Goal: Task Accomplishment & Management: Manage account settings

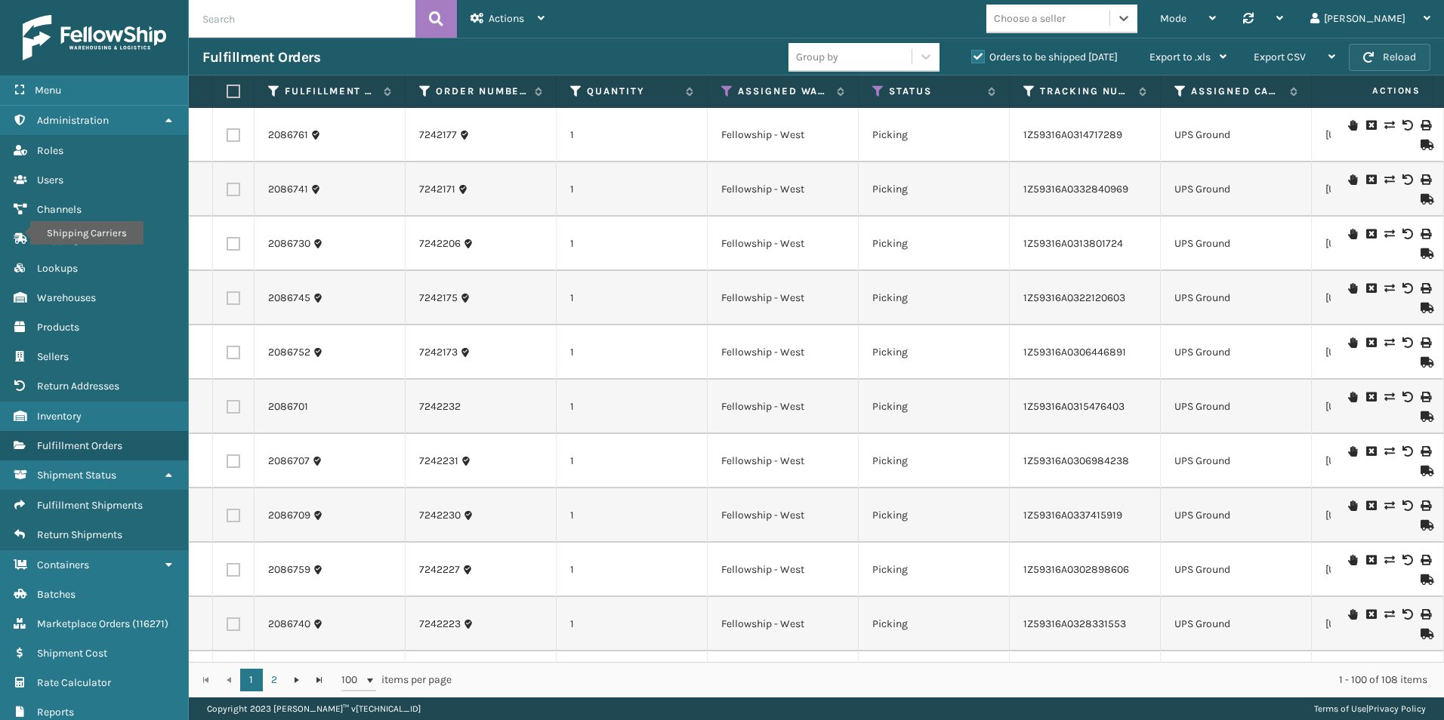
click at [1393, 55] on button "Reload" at bounding box center [1389, 57] width 82 height 27
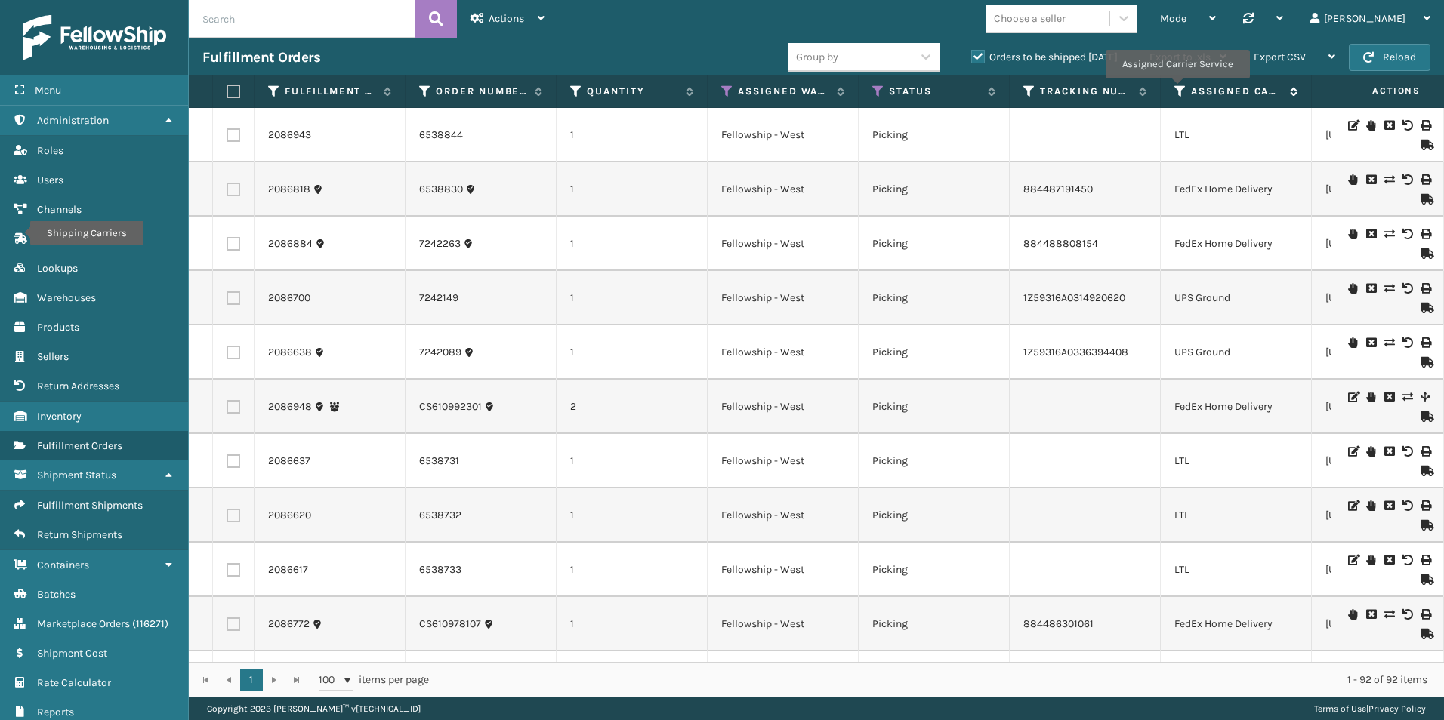
click at [1176, 89] on icon at bounding box center [1180, 92] width 12 height 14
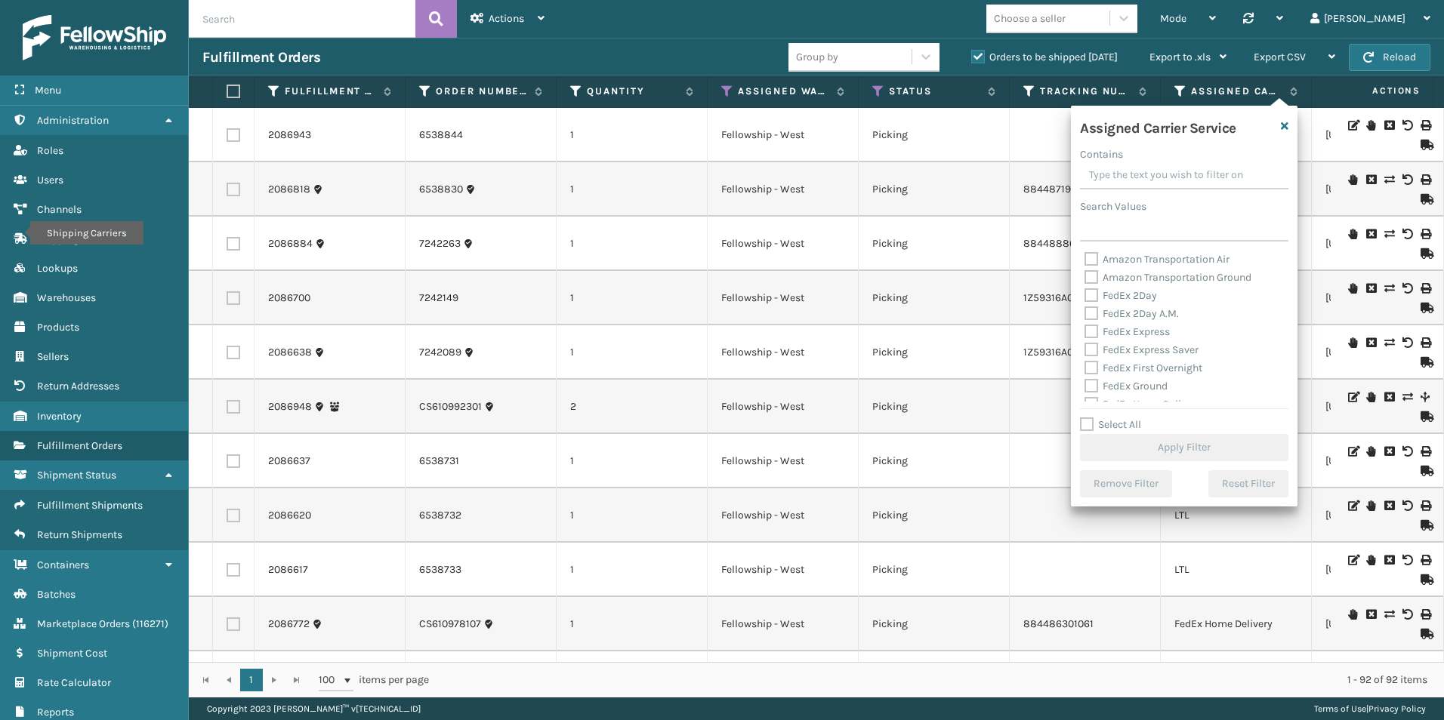
click at [1089, 423] on label "Select All" at bounding box center [1110, 424] width 61 height 13
click at [1089, 418] on input "Select All" at bounding box center [1193, 417] width 227 height 2
checkbox input "true"
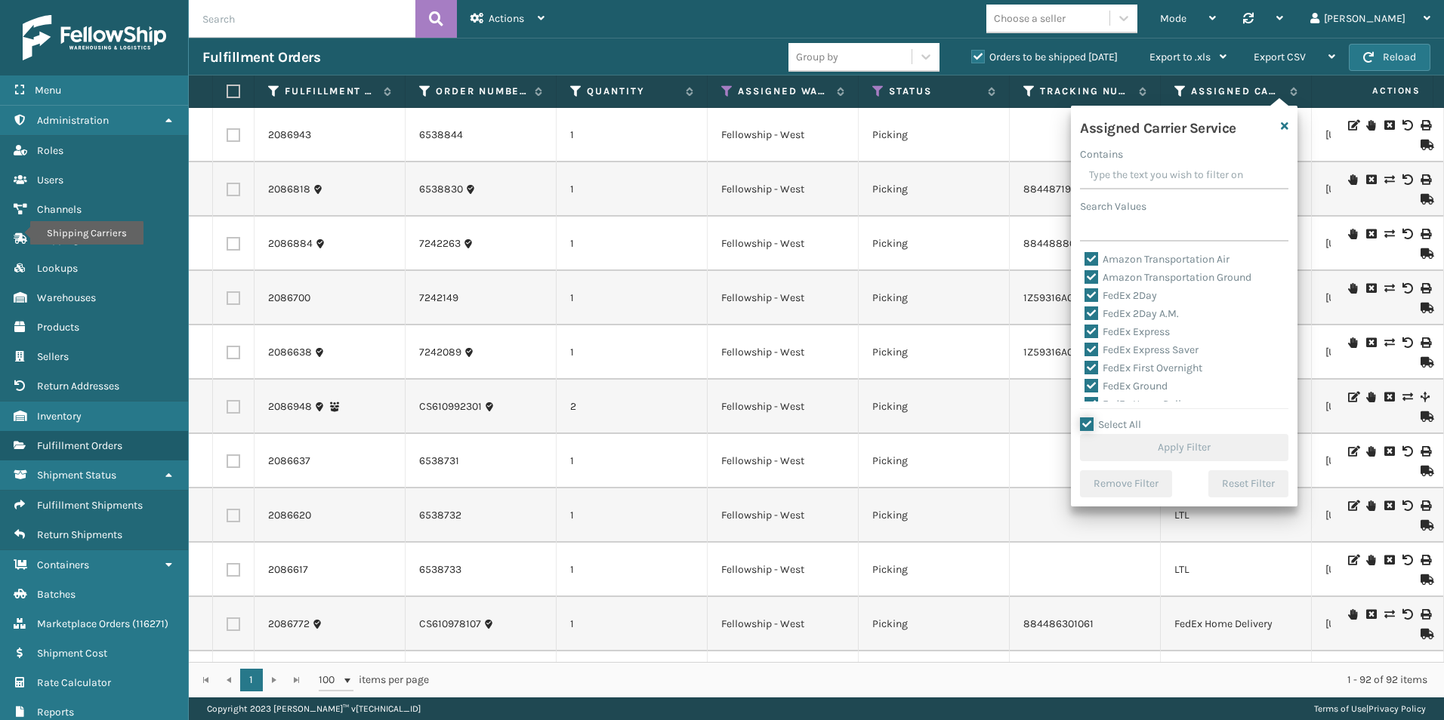
checkbox input "true"
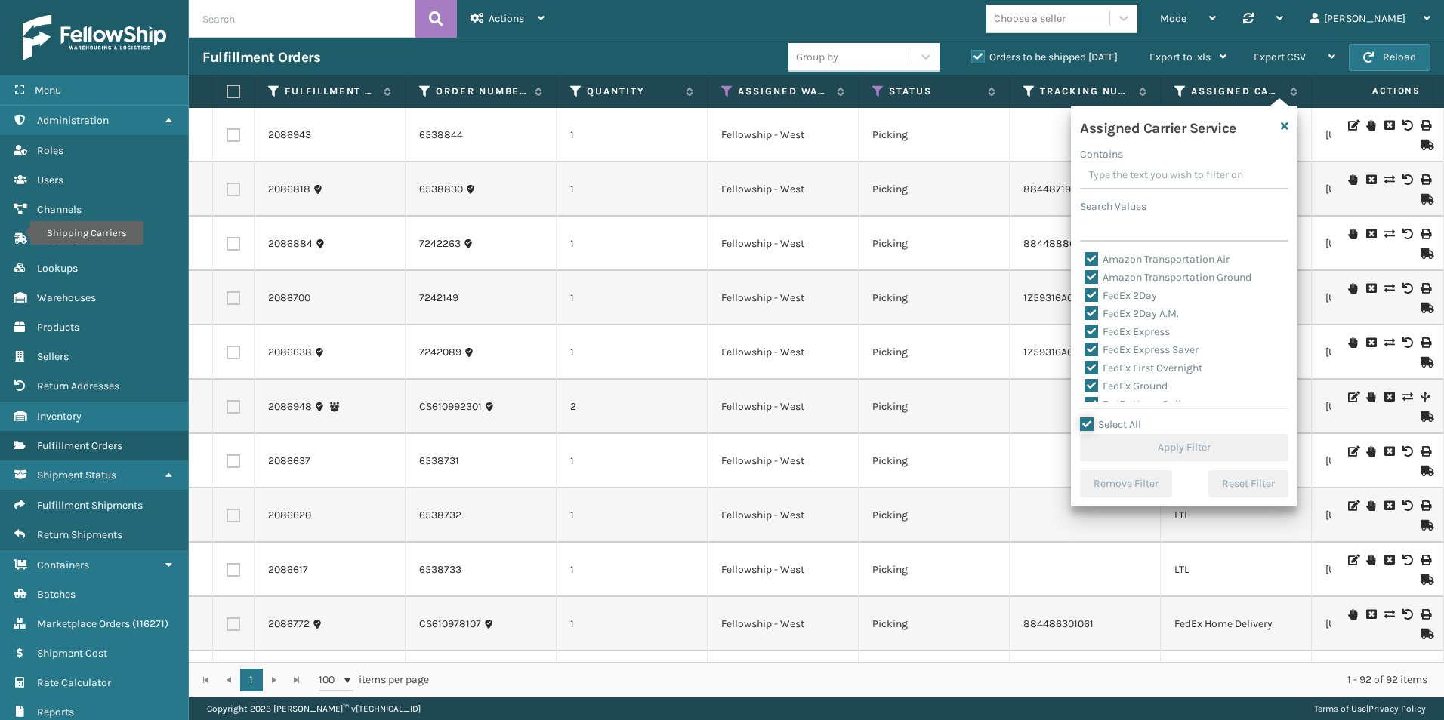
checkbox input "true"
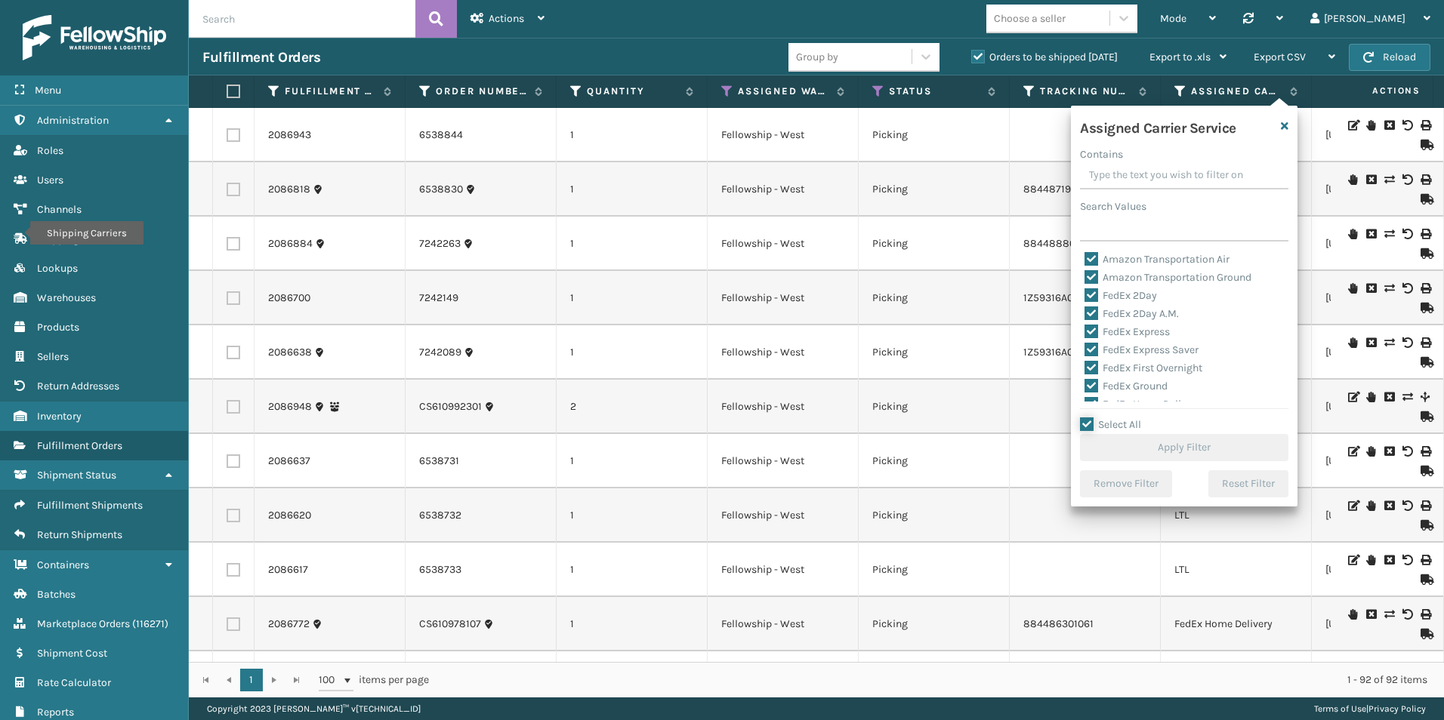
checkbox input "true"
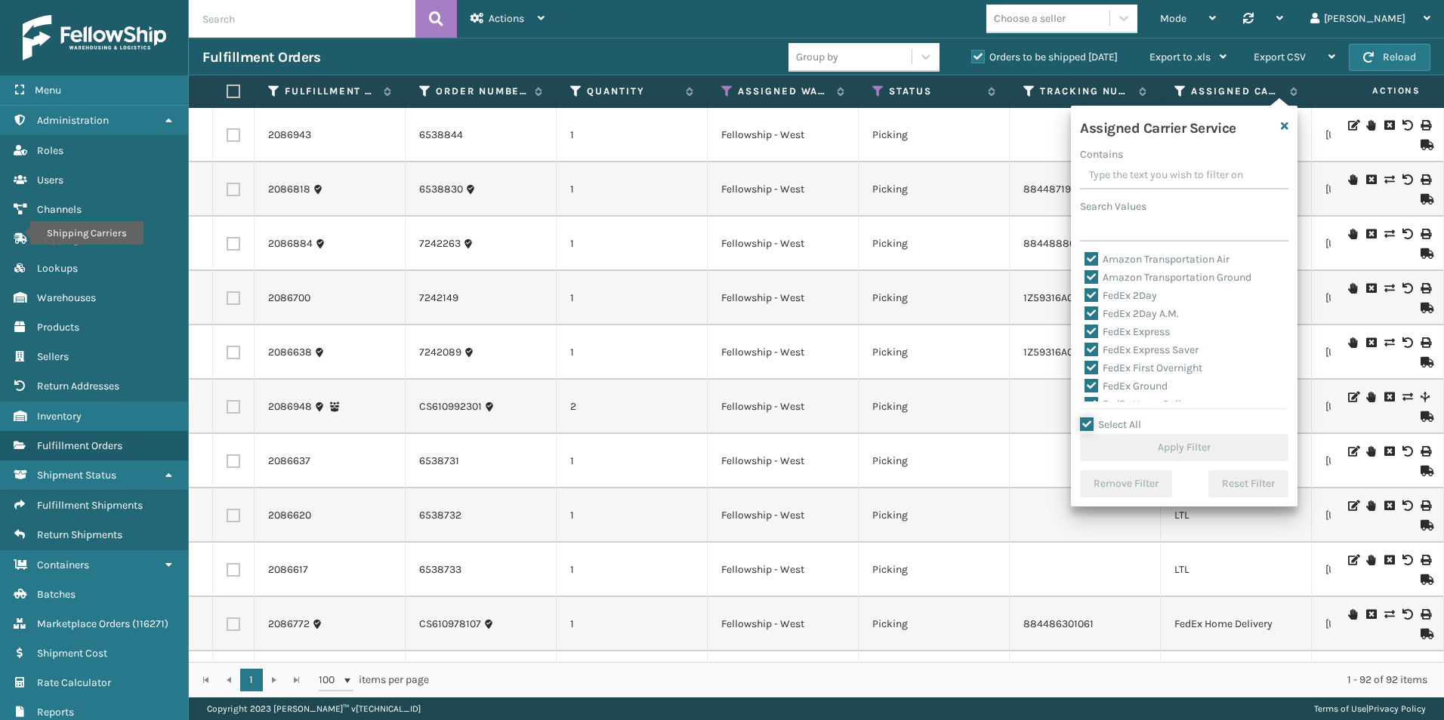
checkbox input "true"
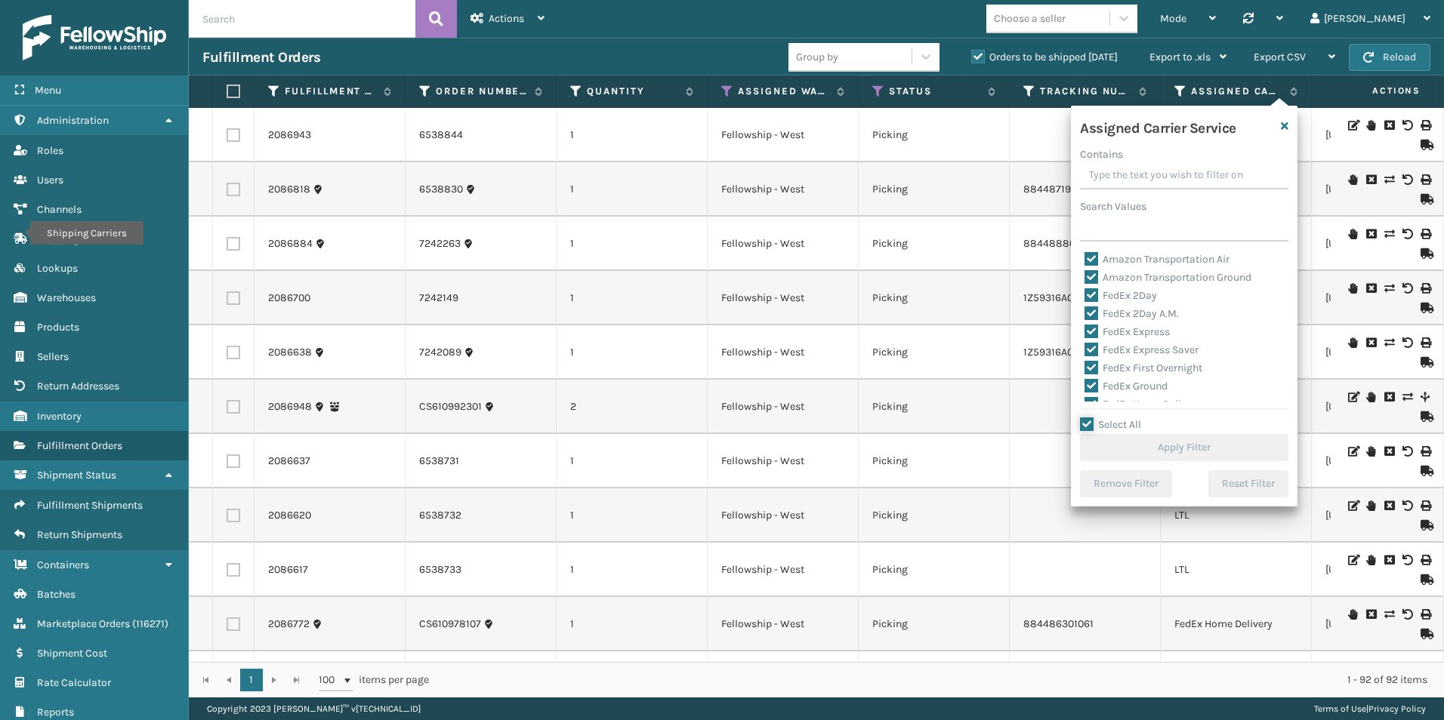
checkbox input "true"
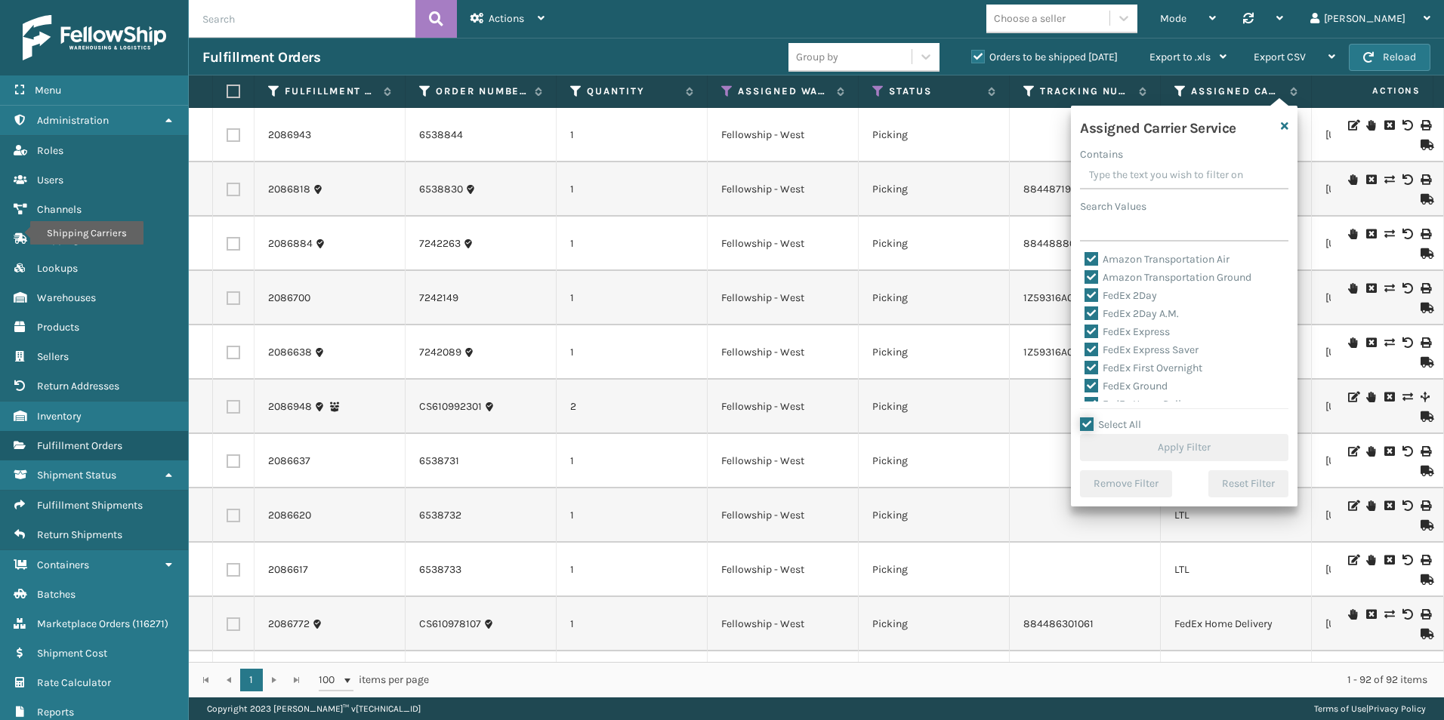
checkbox input "true"
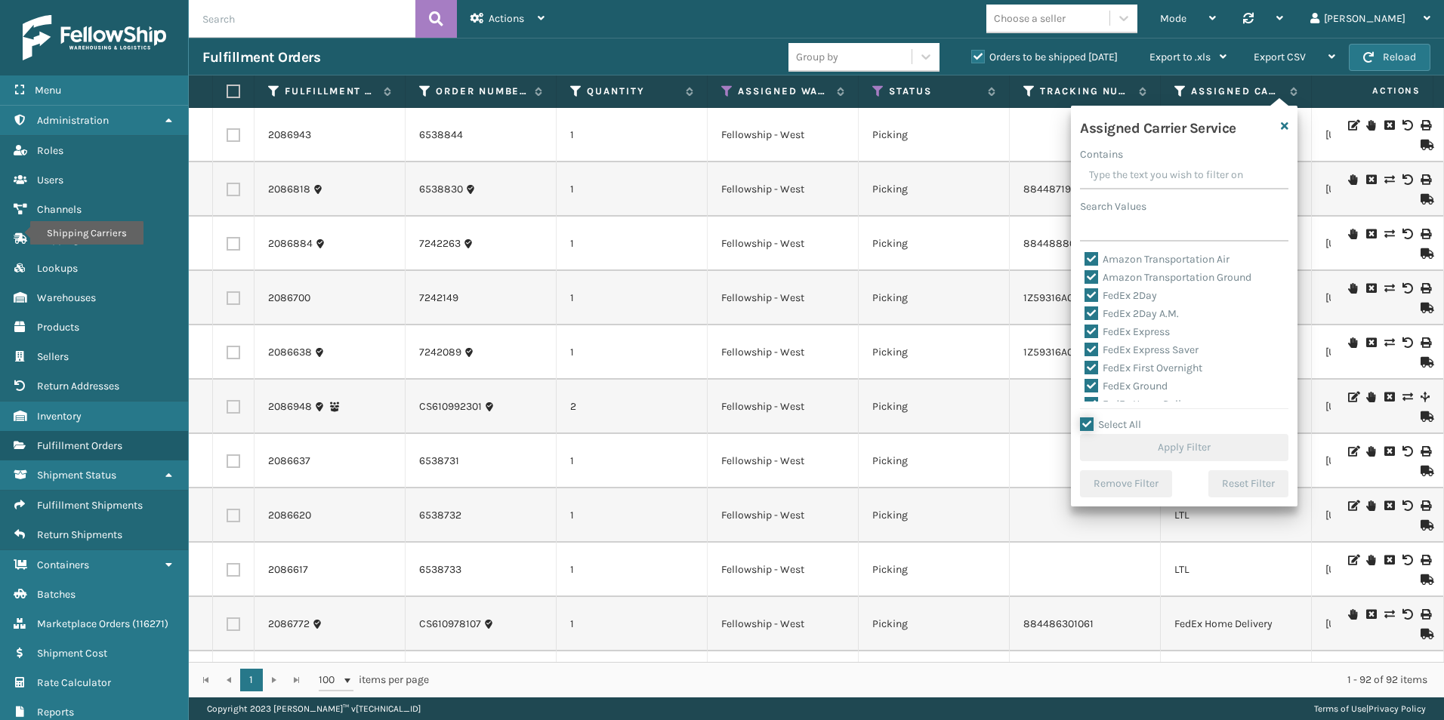
checkbox input "true"
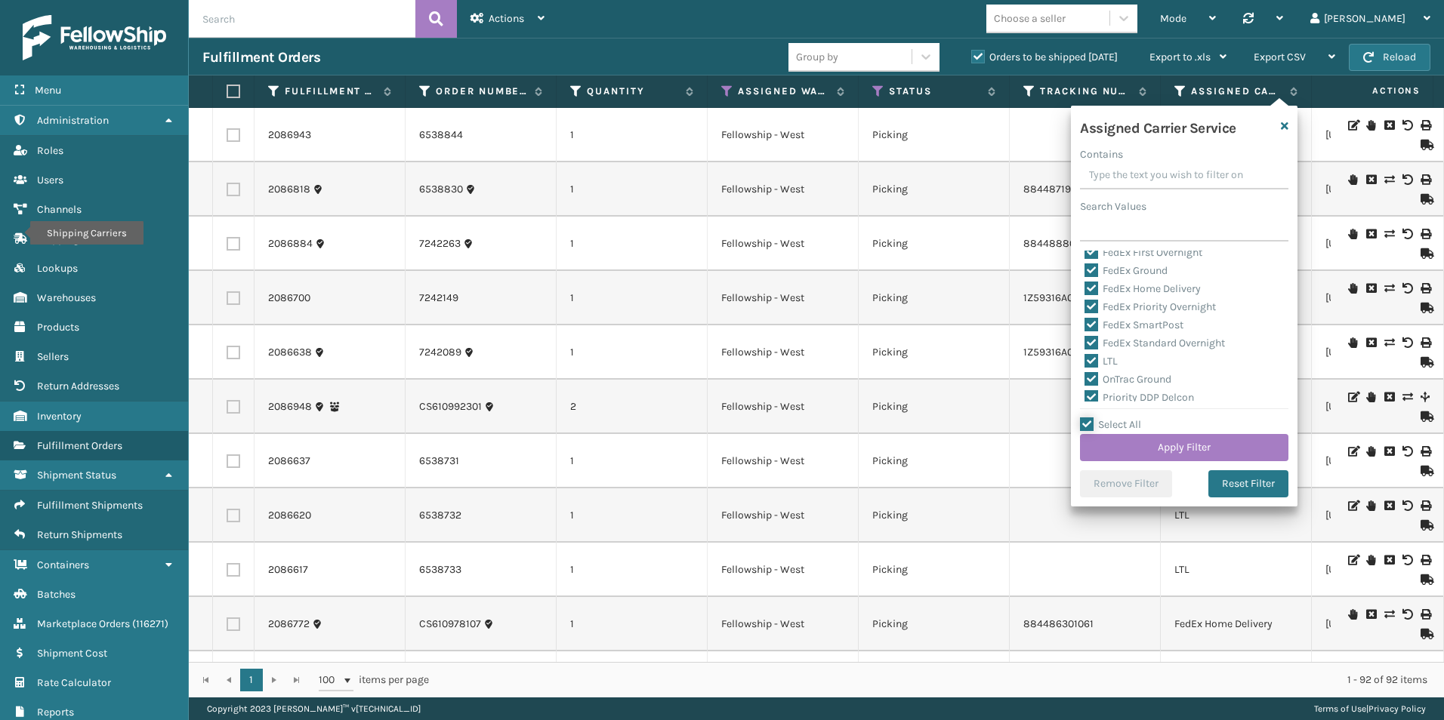
scroll to position [151, 0]
click at [1087, 325] on label "LTL" at bounding box center [1100, 325] width 33 height 13
click at [1085, 325] on input "LTL" at bounding box center [1084, 322] width 1 height 10
checkbox input "false"
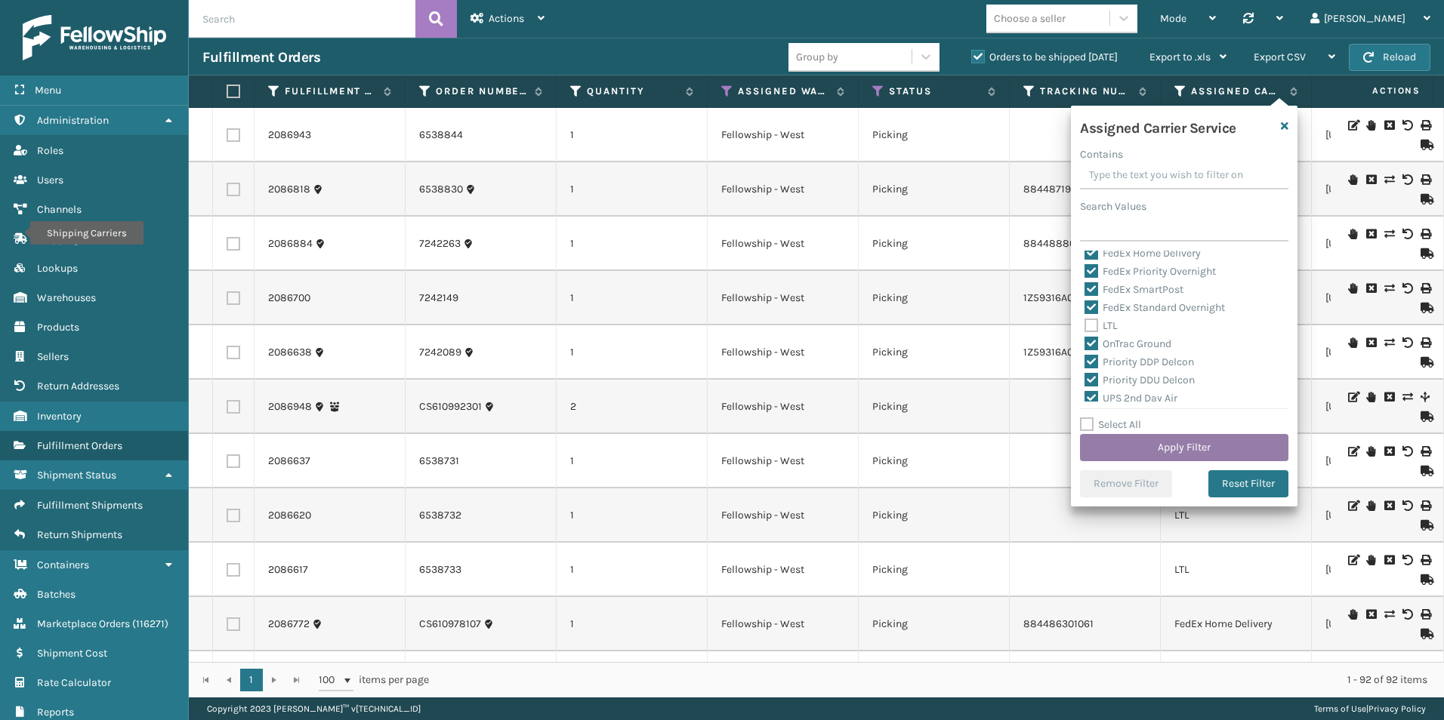
click at [1164, 448] on button "Apply Filter" at bounding box center [1184, 447] width 208 height 27
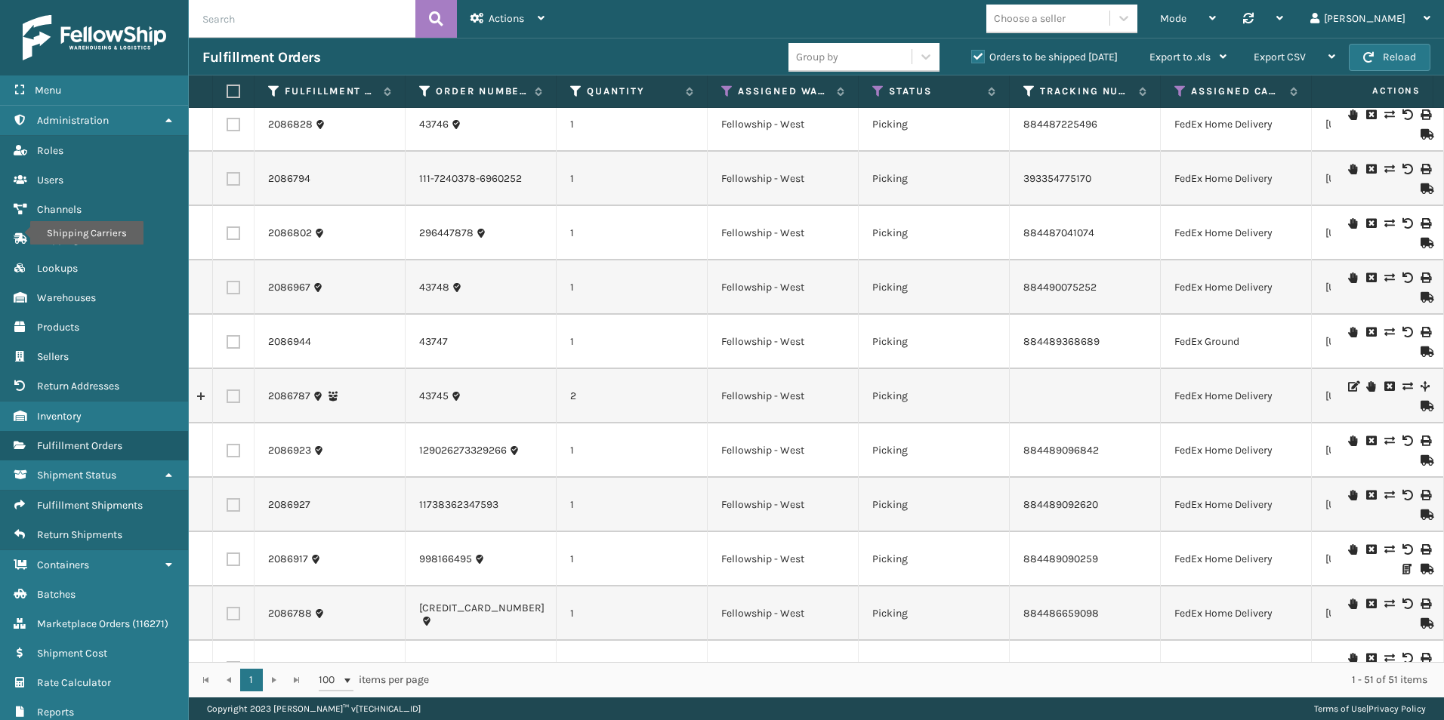
scroll to position [2190, 0]
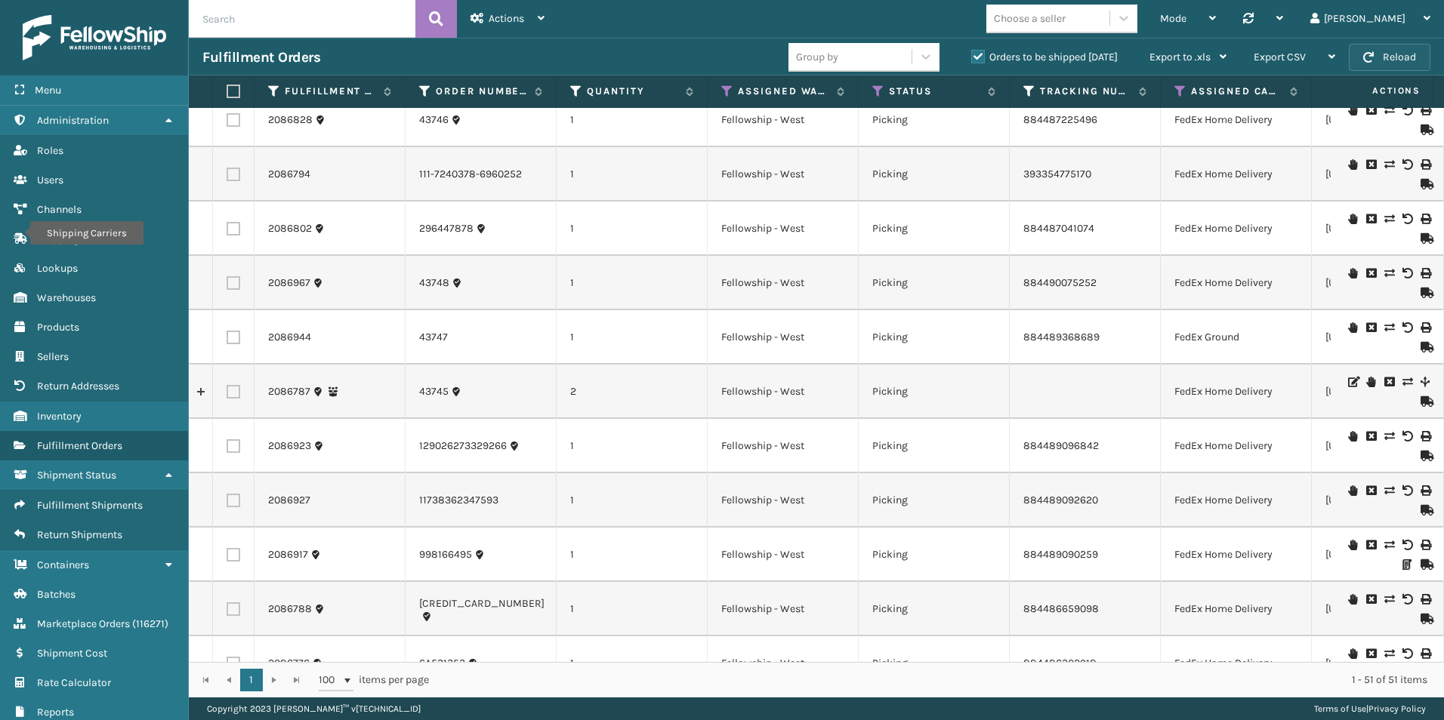
click at [1385, 57] on button "Reload" at bounding box center [1389, 57] width 82 height 27
